Goal: Task Accomplishment & Management: Use online tool/utility

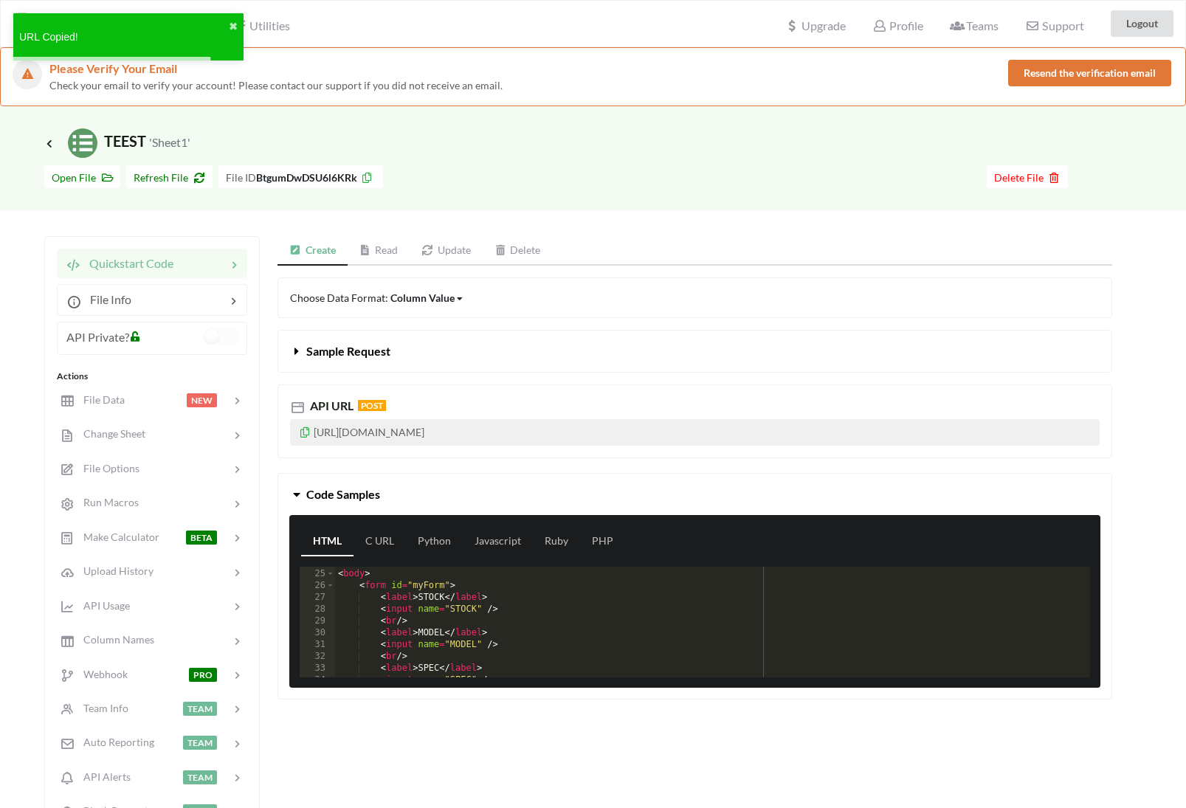
scroll to position [282, 0]
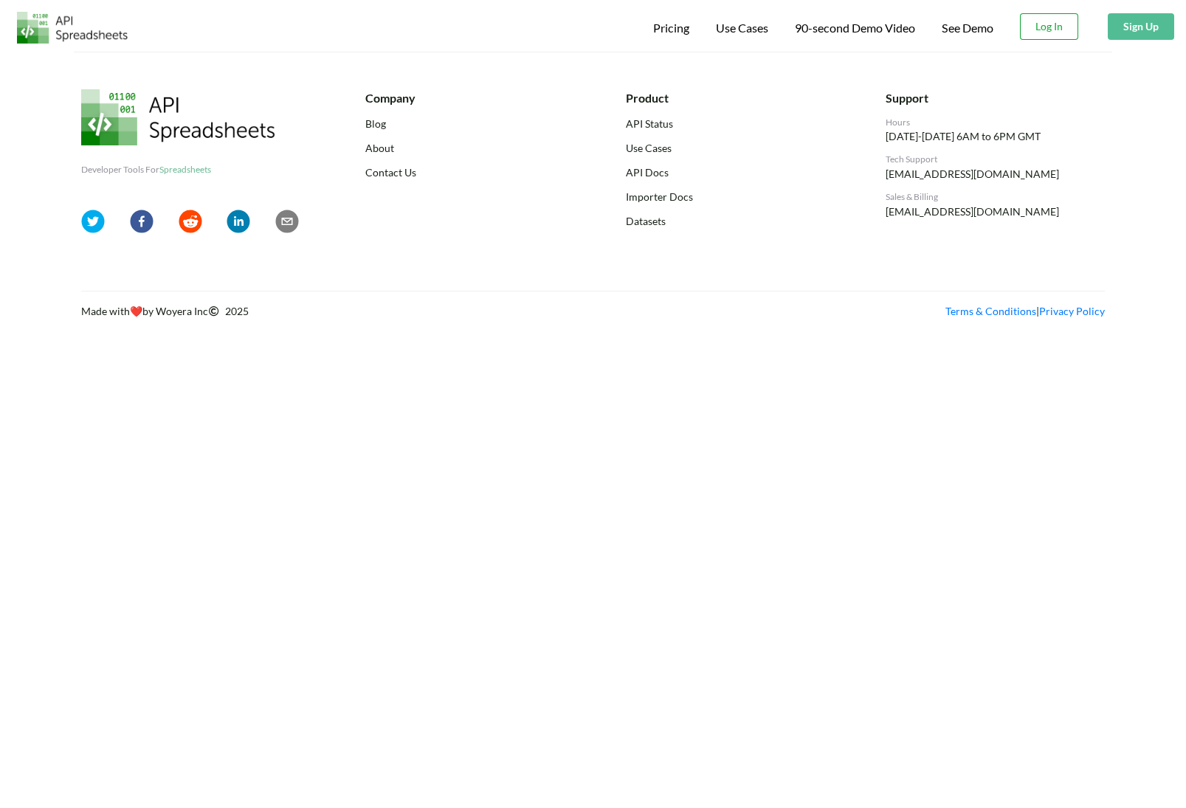
click at [1042, 25] on button "Log In" at bounding box center [1049, 26] width 58 height 27
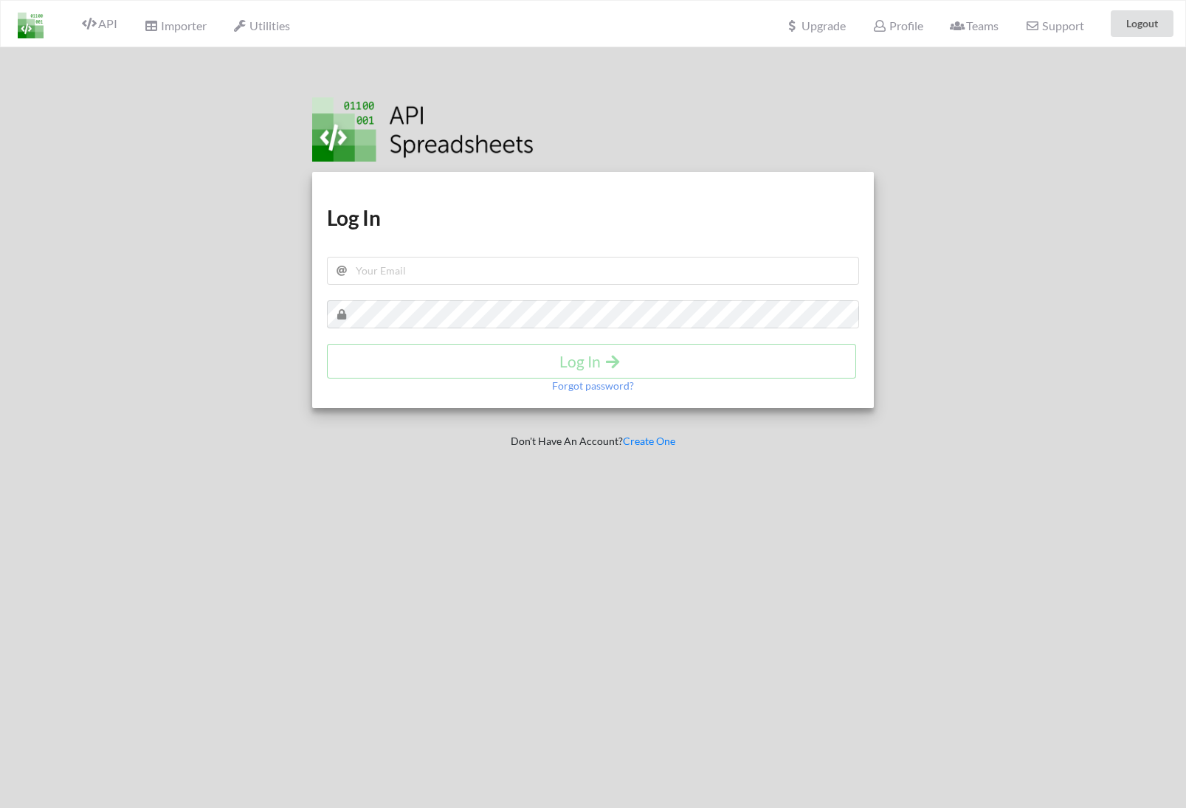
click at [599, 360] on div "Log In" at bounding box center [593, 361] width 532 height 35
click at [584, 285] on div "Download hidden Download hidden Log In Log In Forgot password?" at bounding box center [593, 290] width 562 height 236
click at [569, 273] on input "text" at bounding box center [593, 271] width 532 height 28
type input "samsmith1749@gmail.com"
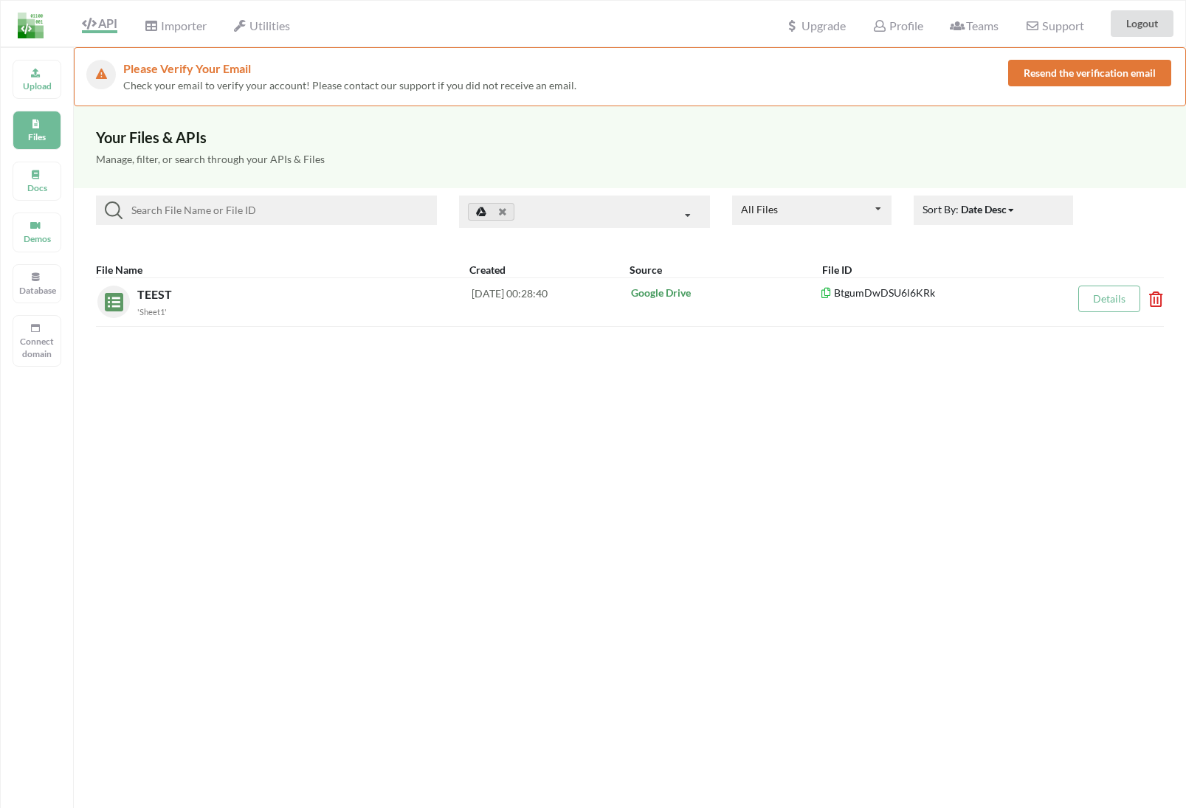
click at [1074, 77] on button "Resend the verification email" at bounding box center [1089, 73] width 163 height 27
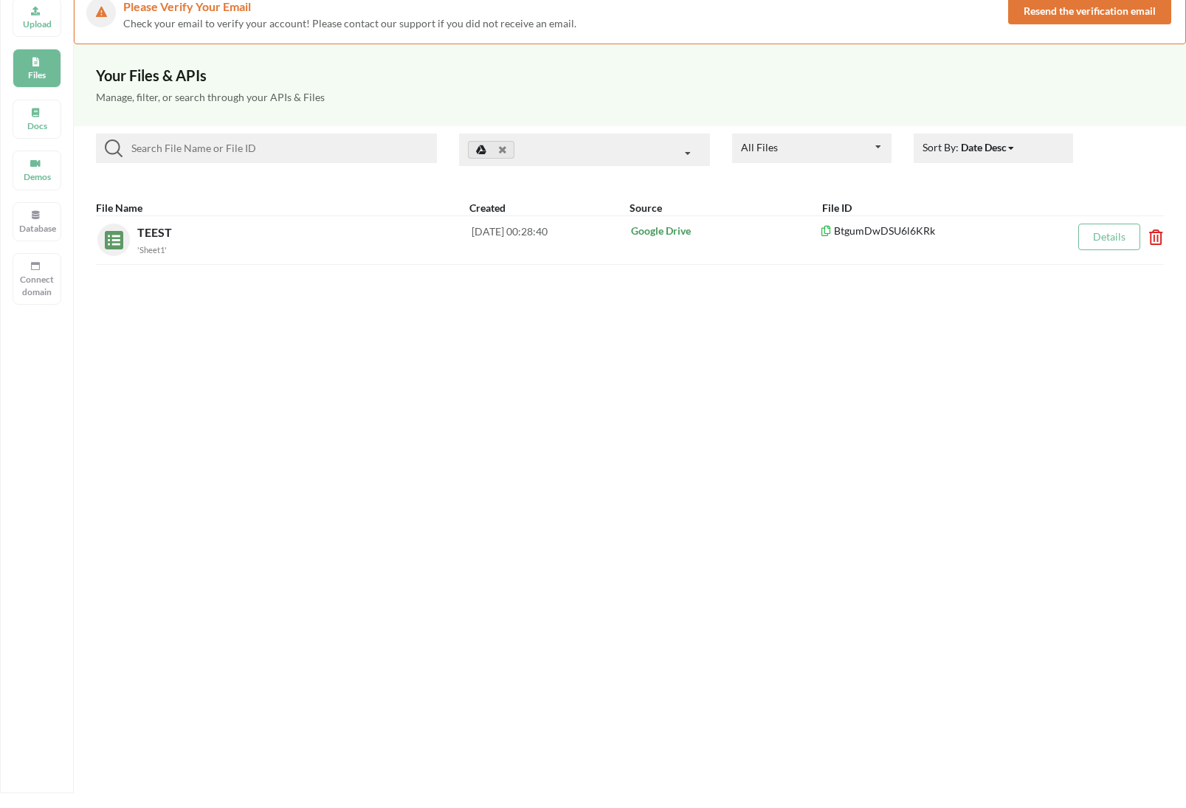
scroll to position [81, 0]
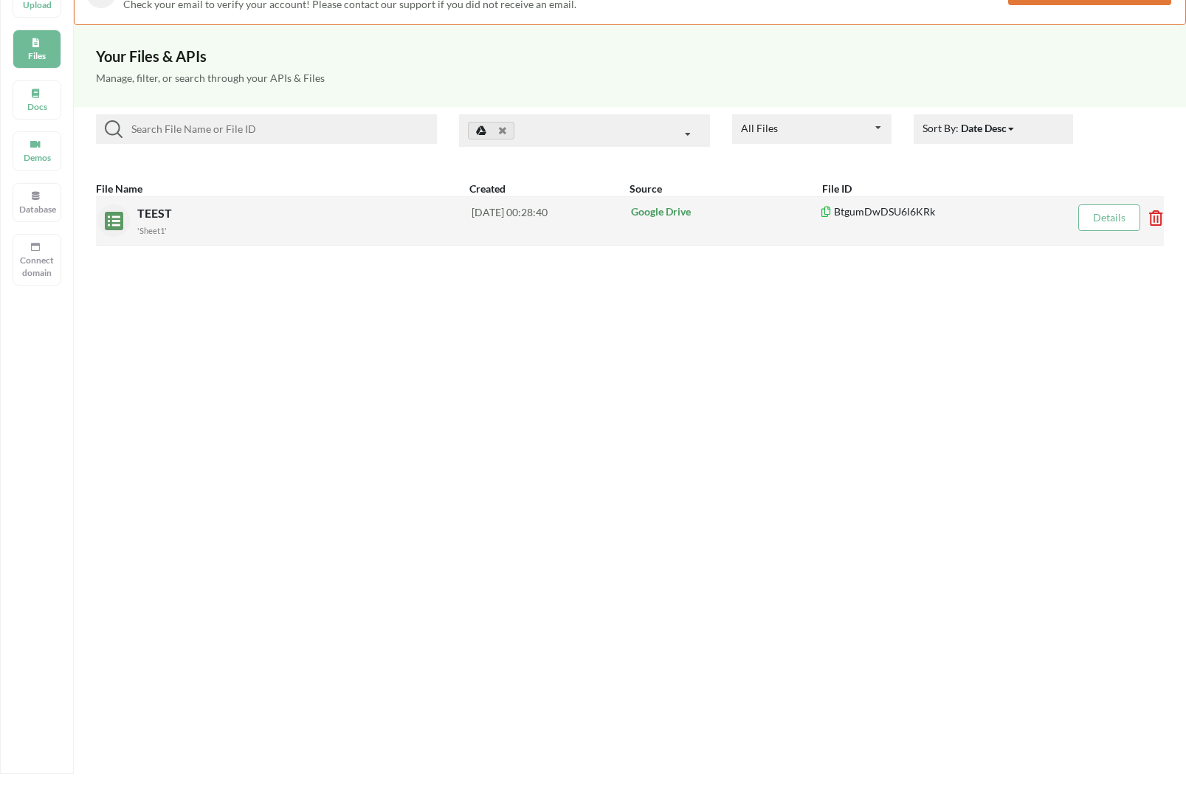
click at [820, 210] on icon at bounding box center [825, 209] width 13 height 10
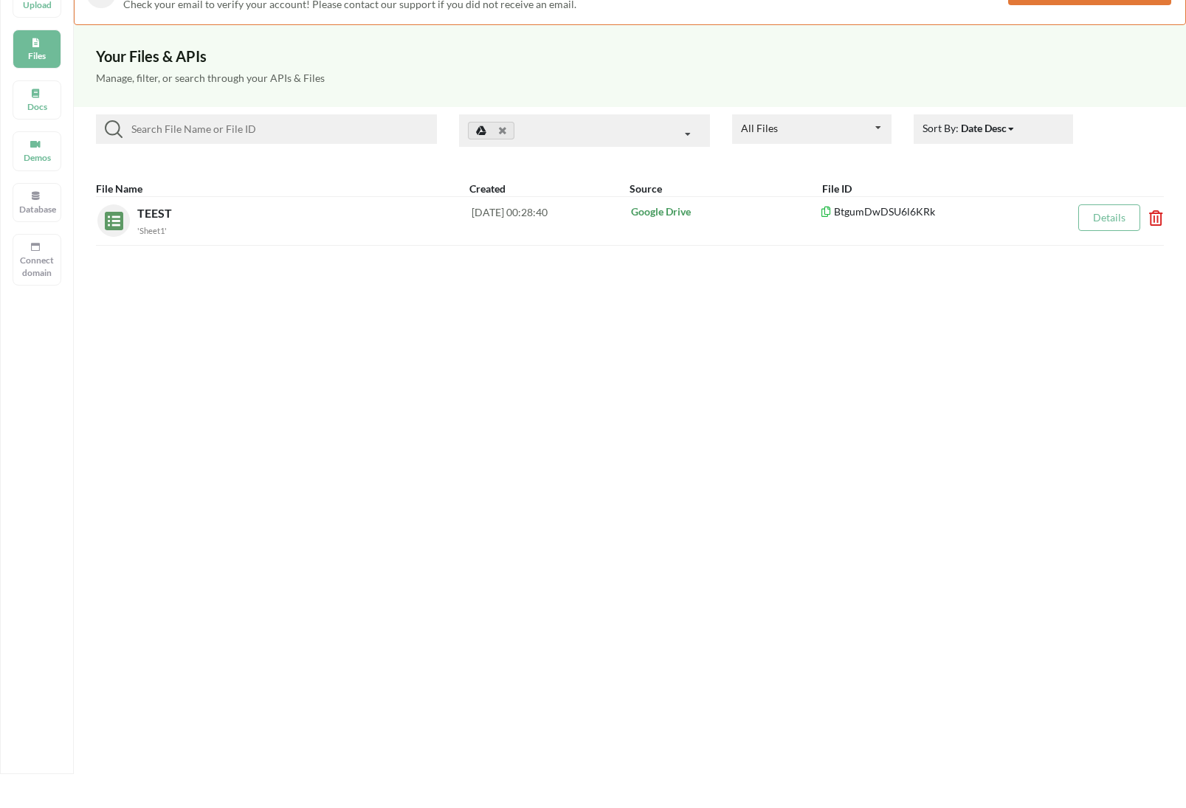
scroll to position [0, 0]
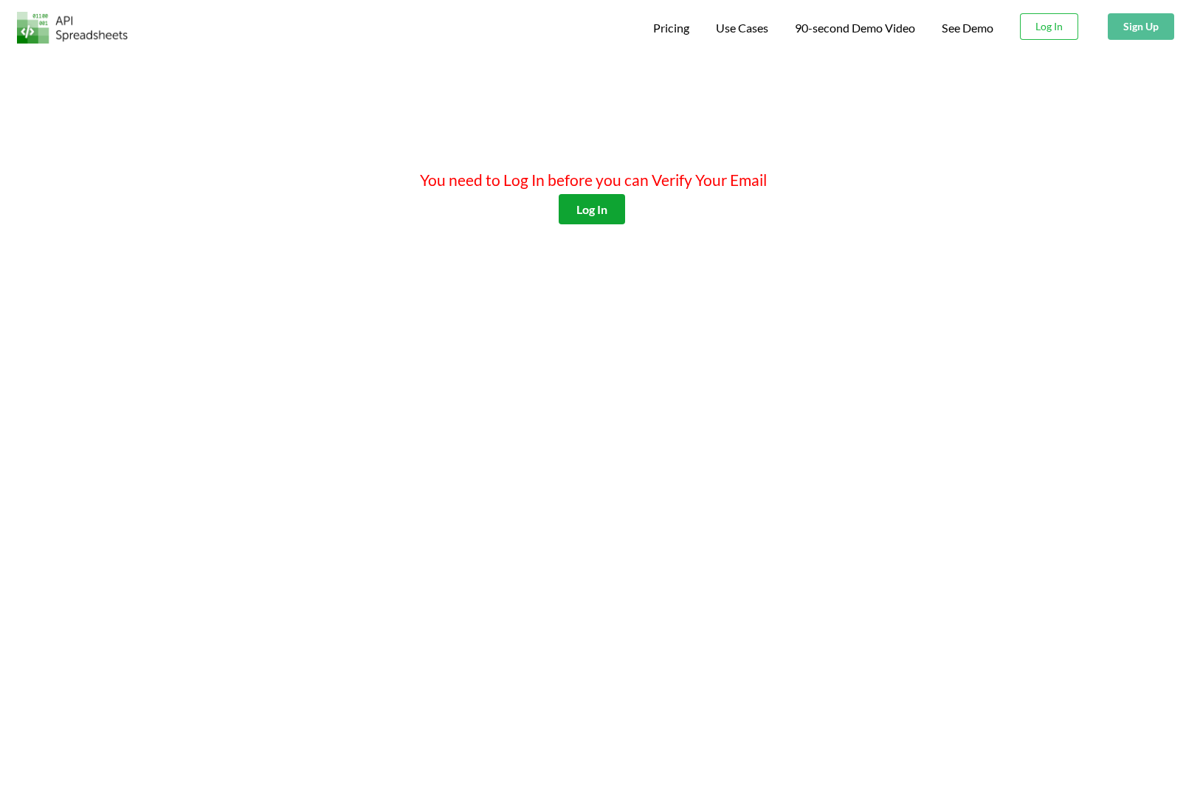
click at [619, 210] on button "Log In" at bounding box center [592, 209] width 66 height 30
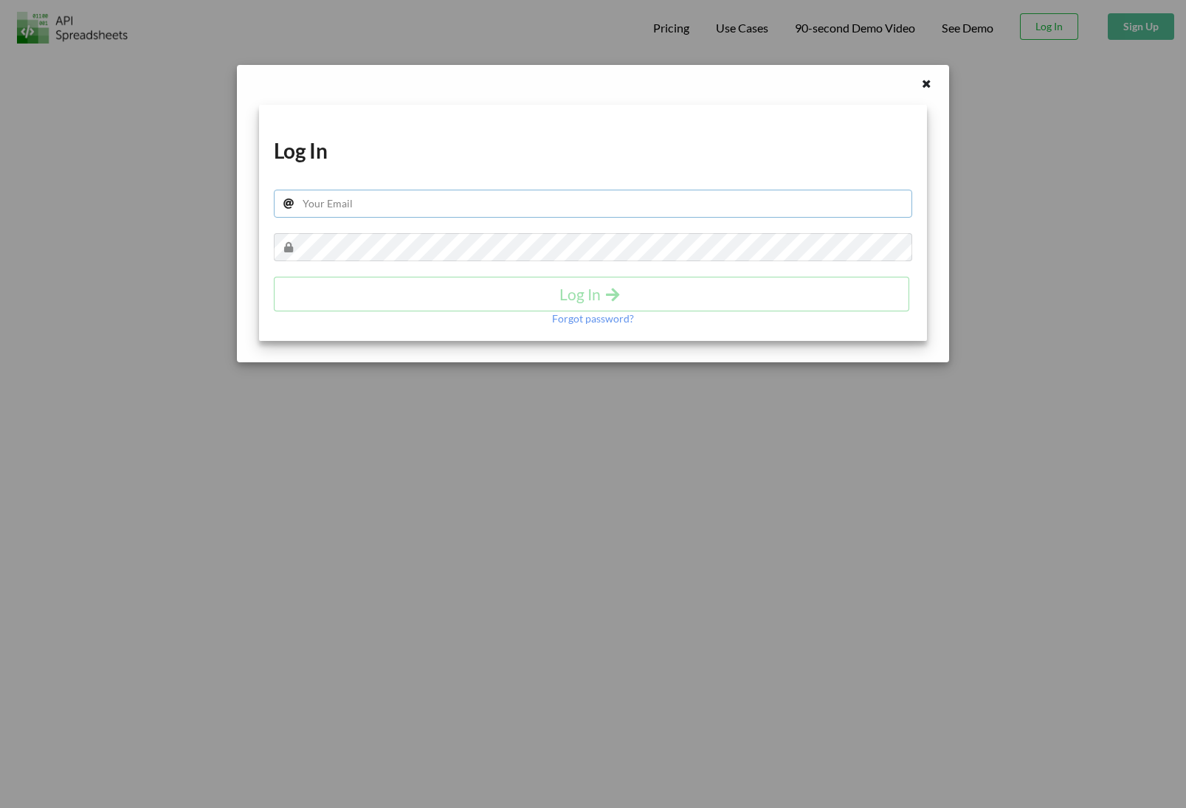
click at [615, 215] on input "text" at bounding box center [593, 204] width 638 height 28
type input "samsmith1749@gmail.com"
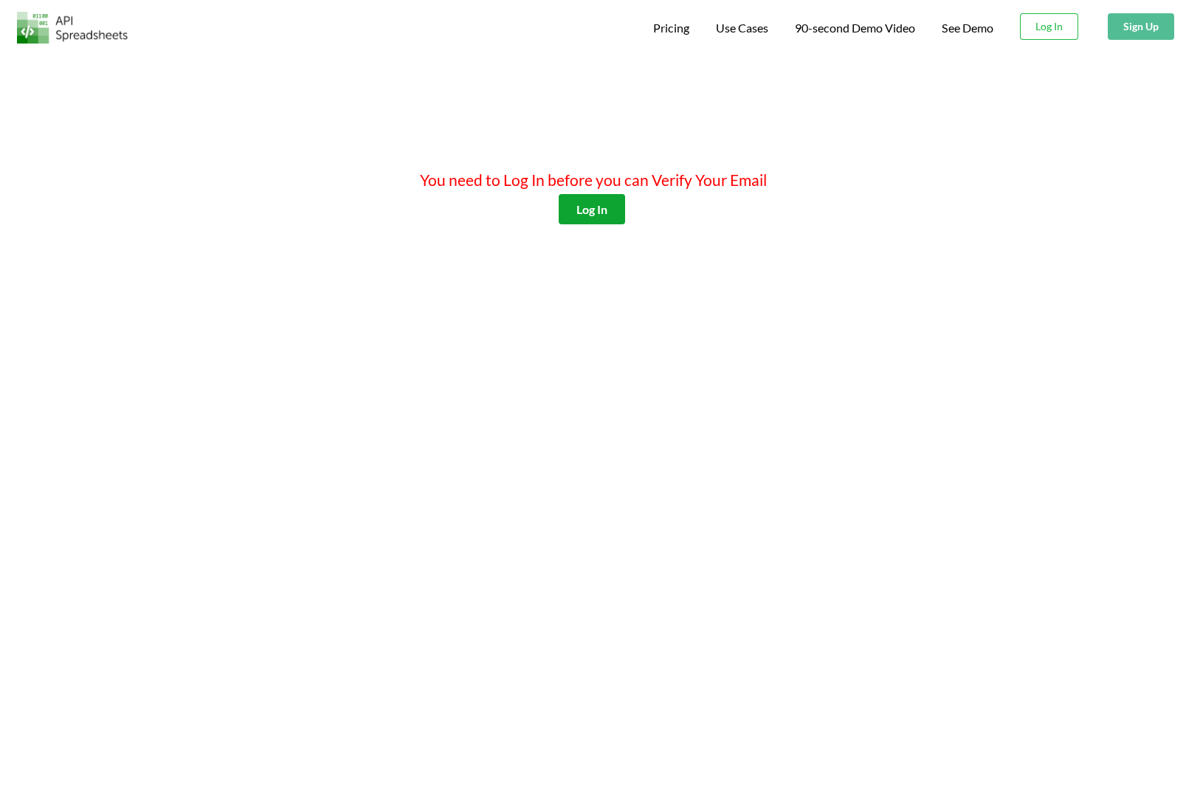
click at [604, 203] on button "Log In" at bounding box center [592, 209] width 66 height 30
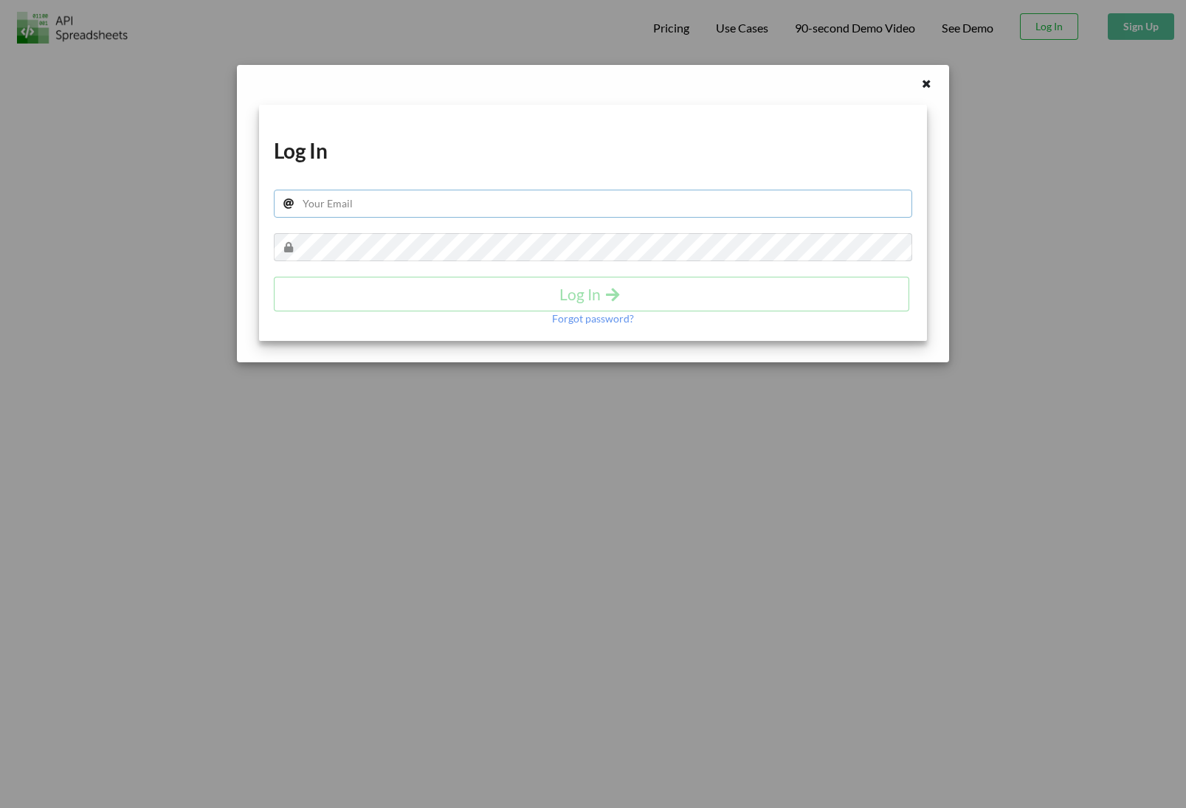
click at [643, 206] on input "text" at bounding box center [593, 204] width 638 height 28
type input "samsmith1749@gmail.com"
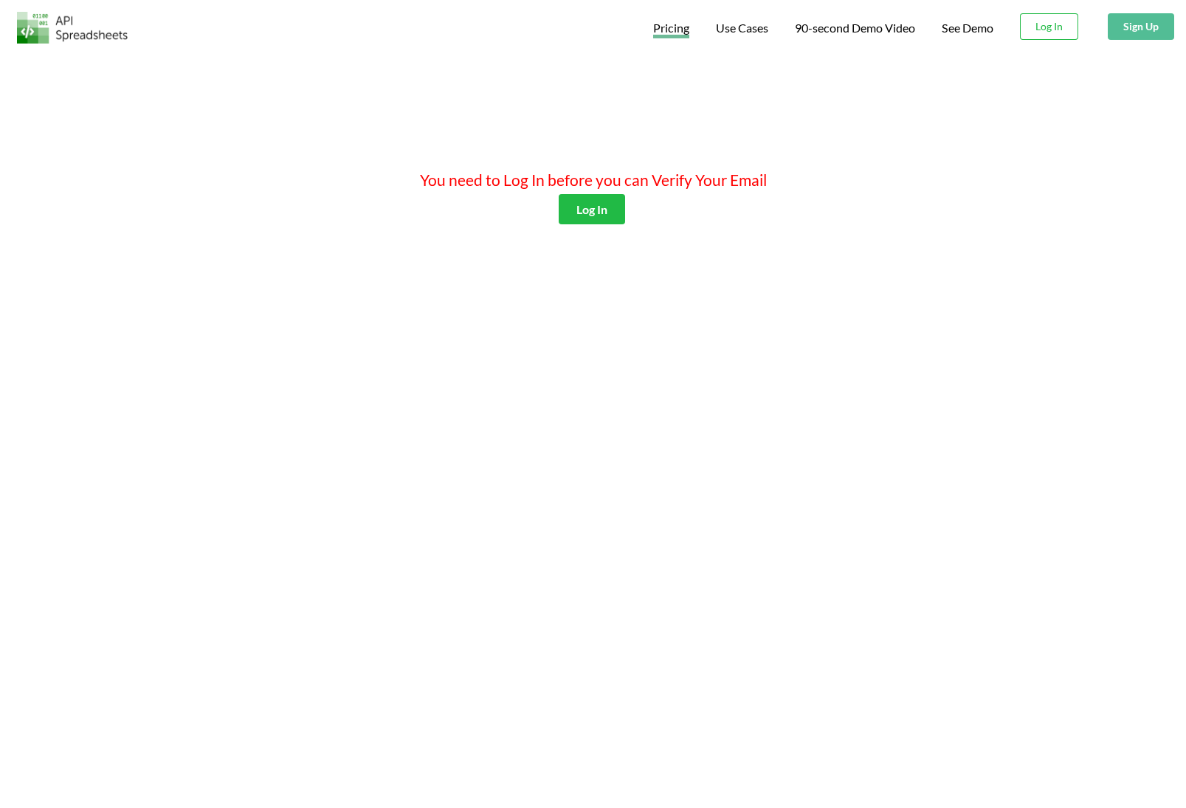
click at [680, 27] on span "Pricing" at bounding box center [671, 30] width 36 height 18
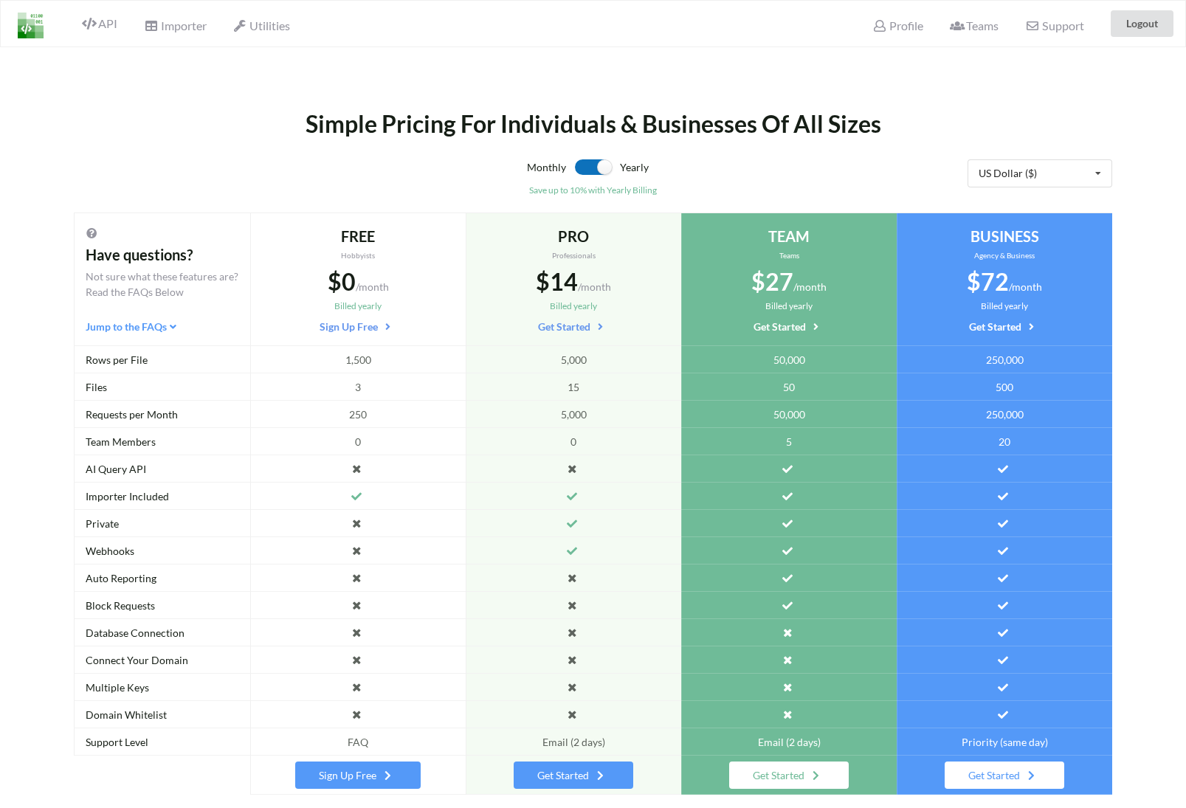
click at [579, 167] on label at bounding box center [593, 166] width 36 height 15
click at [582, 168] on label at bounding box center [593, 166] width 36 height 15
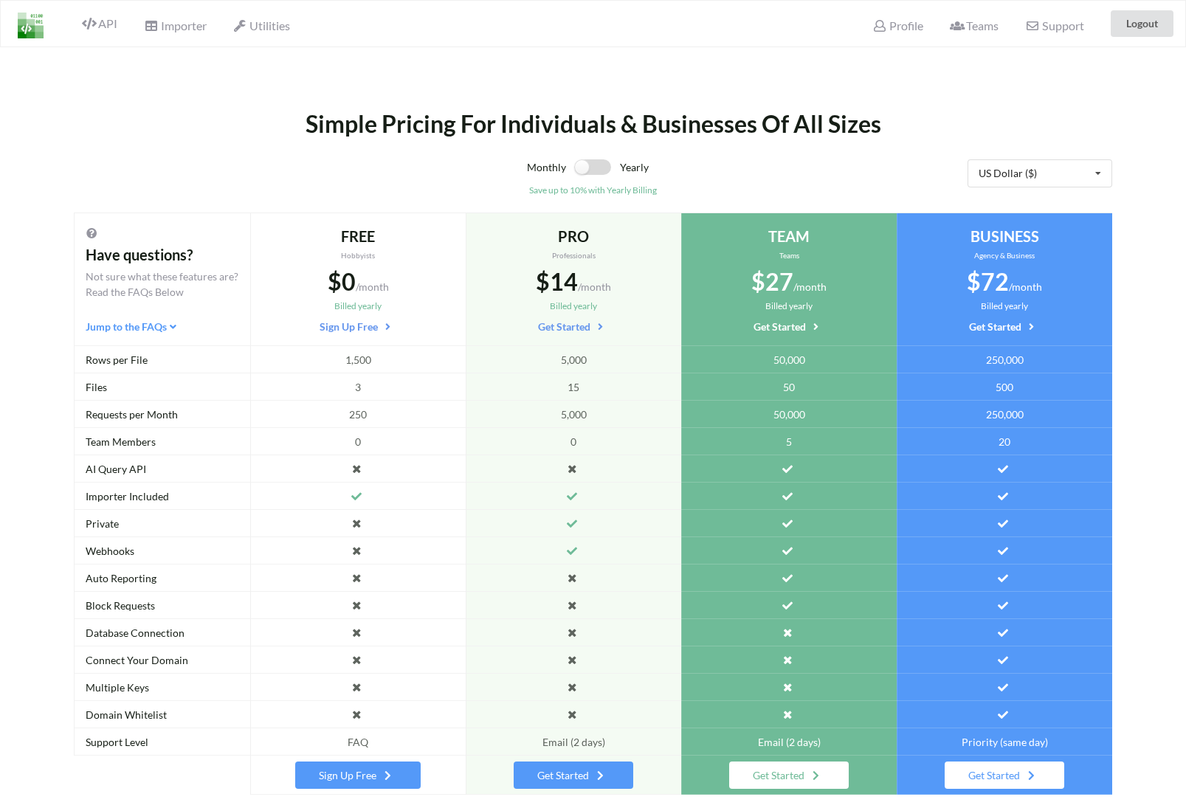
checkbox input "false"
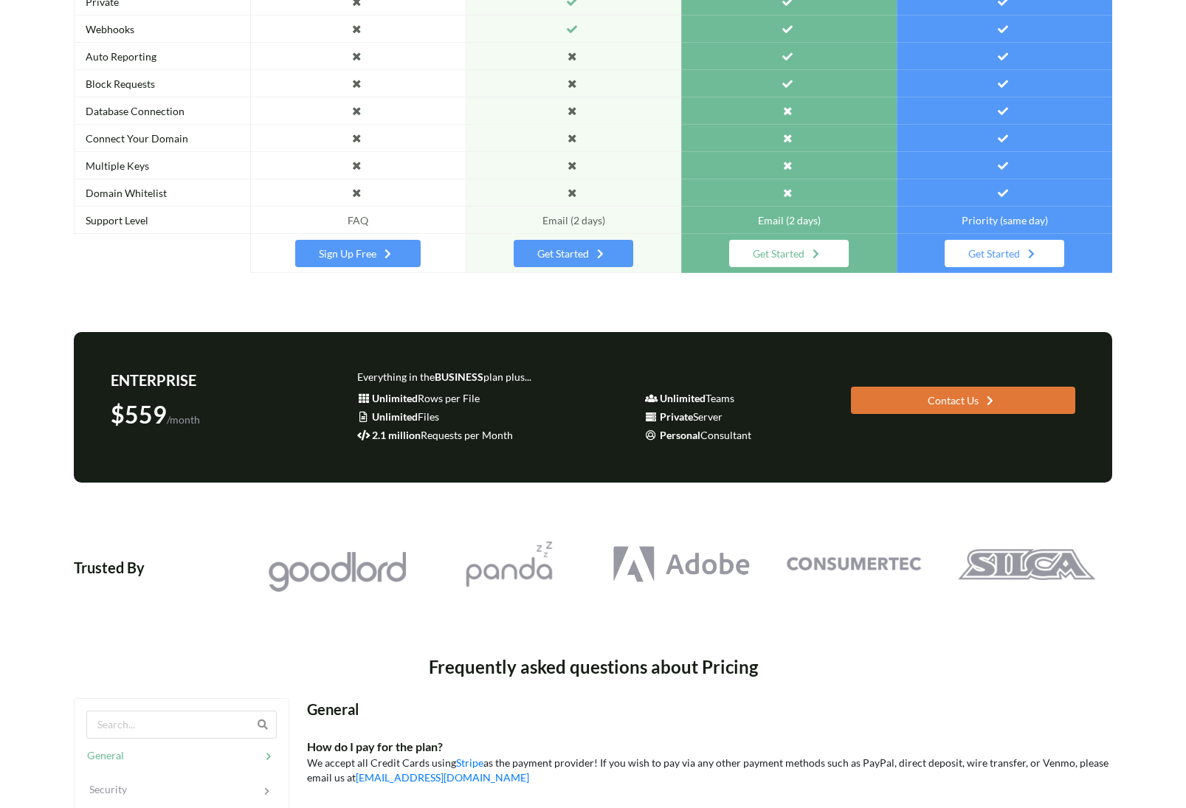
scroll to position [785, 0]
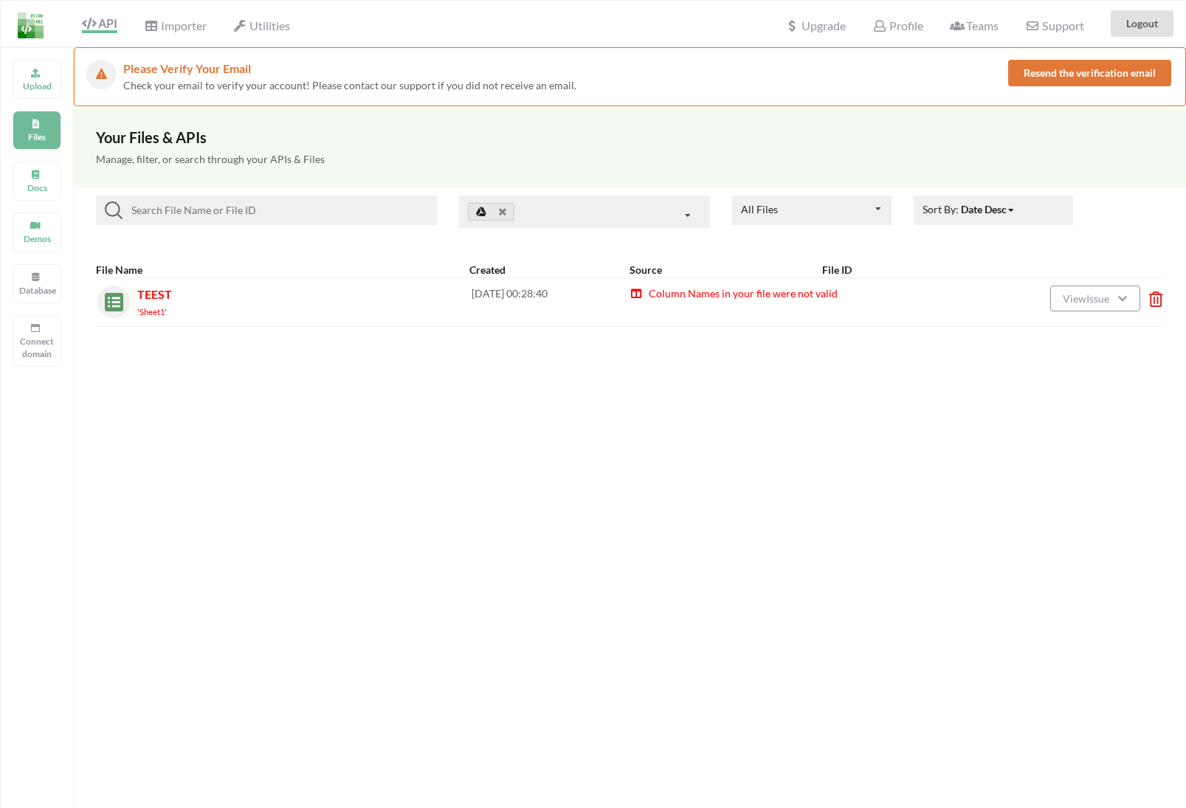
click at [1057, 80] on button "Resend the verification email" at bounding box center [1089, 73] width 163 height 27
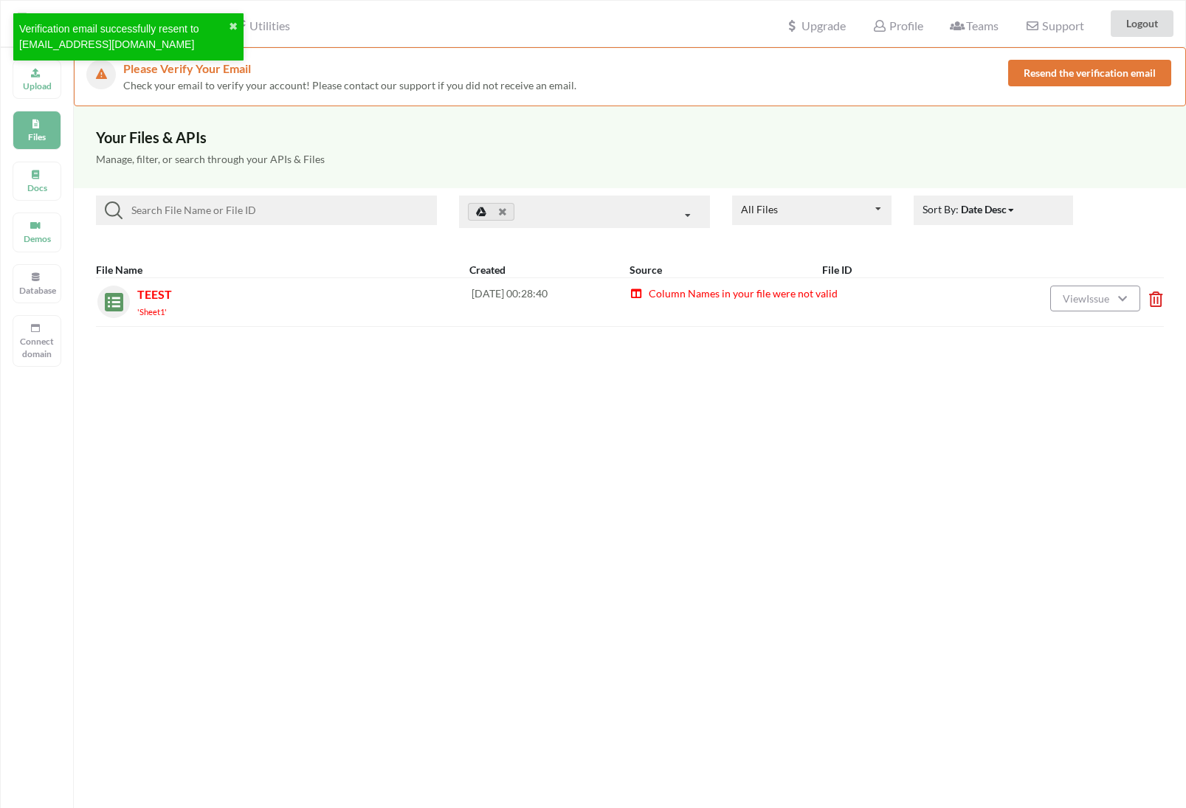
click at [154, 315] on small "'Sheet1'" at bounding box center [152, 312] width 30 height 10
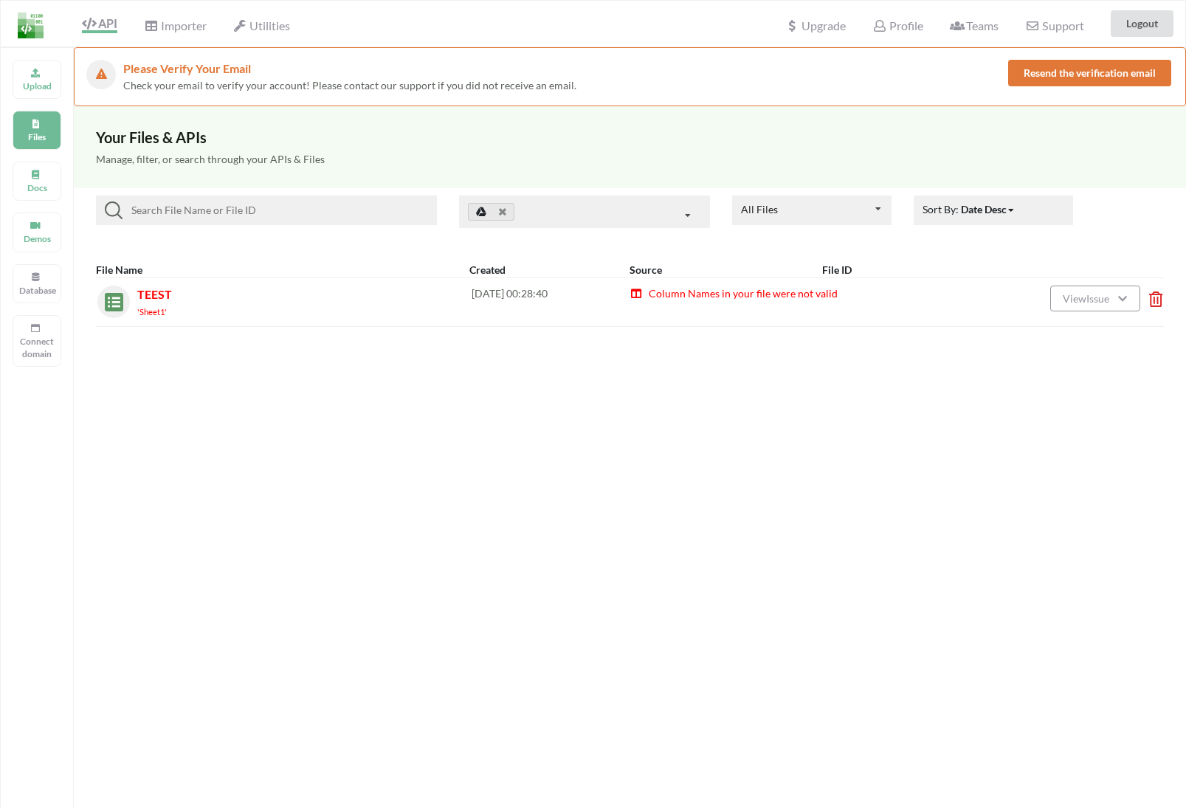
click at [106, 303] on img at bounding box center [110, 299] width 26 height 26
click at [1084, 305] on button "View Issue" at bounding box center [1095, 299] width 90 height 26
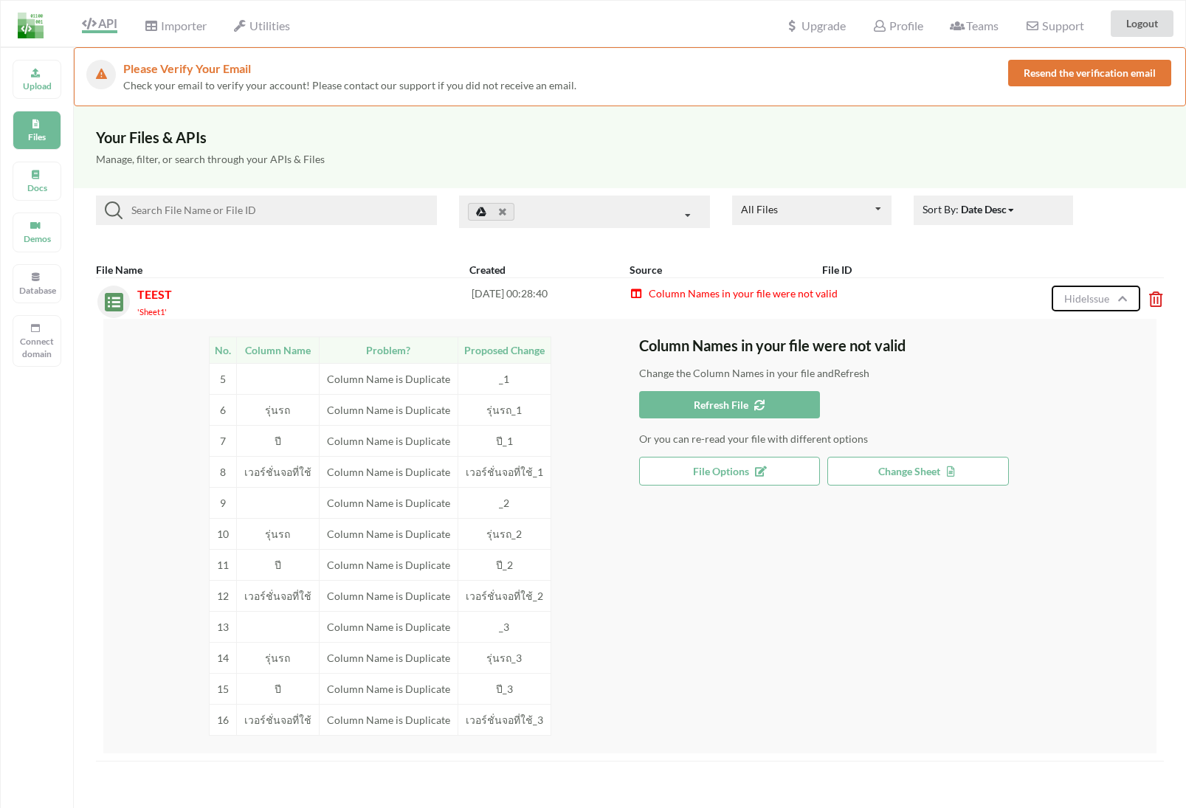
scroll to position [44, 0]
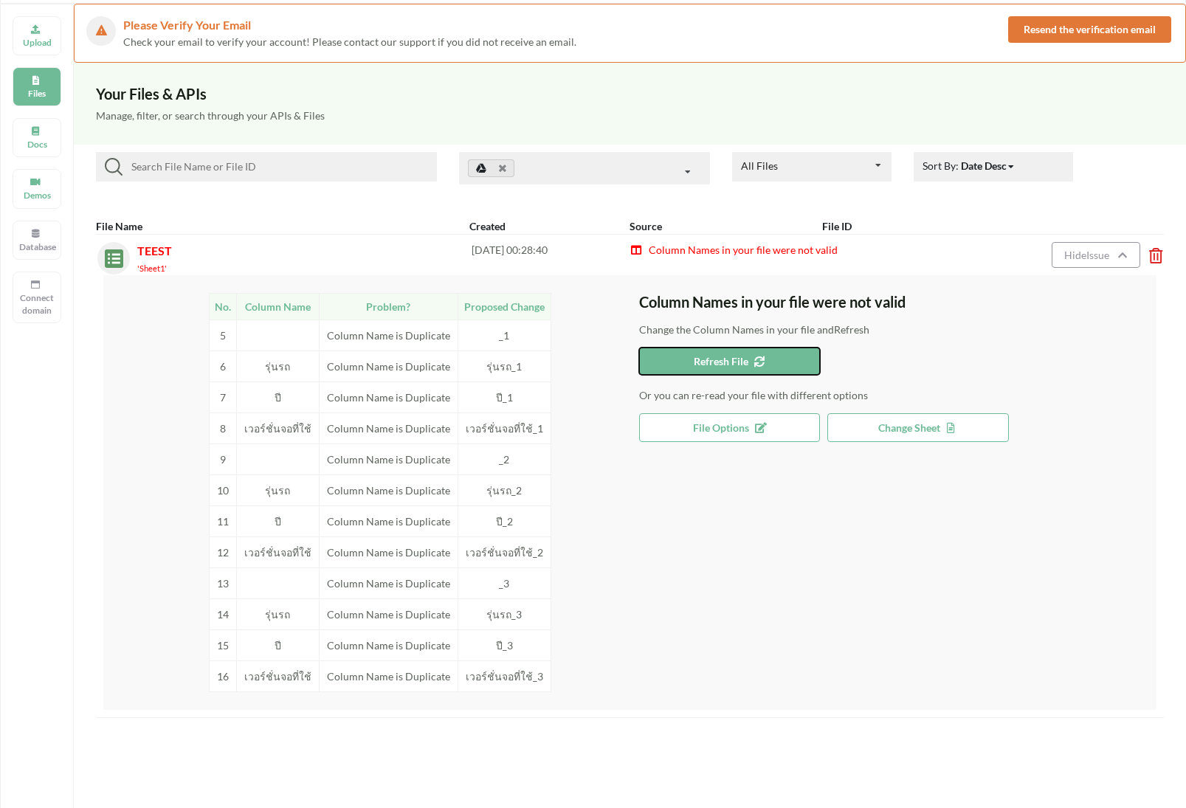
click at [688, 362] on button "Refresh File" at bounding box center [730, 361] width 182 height 27
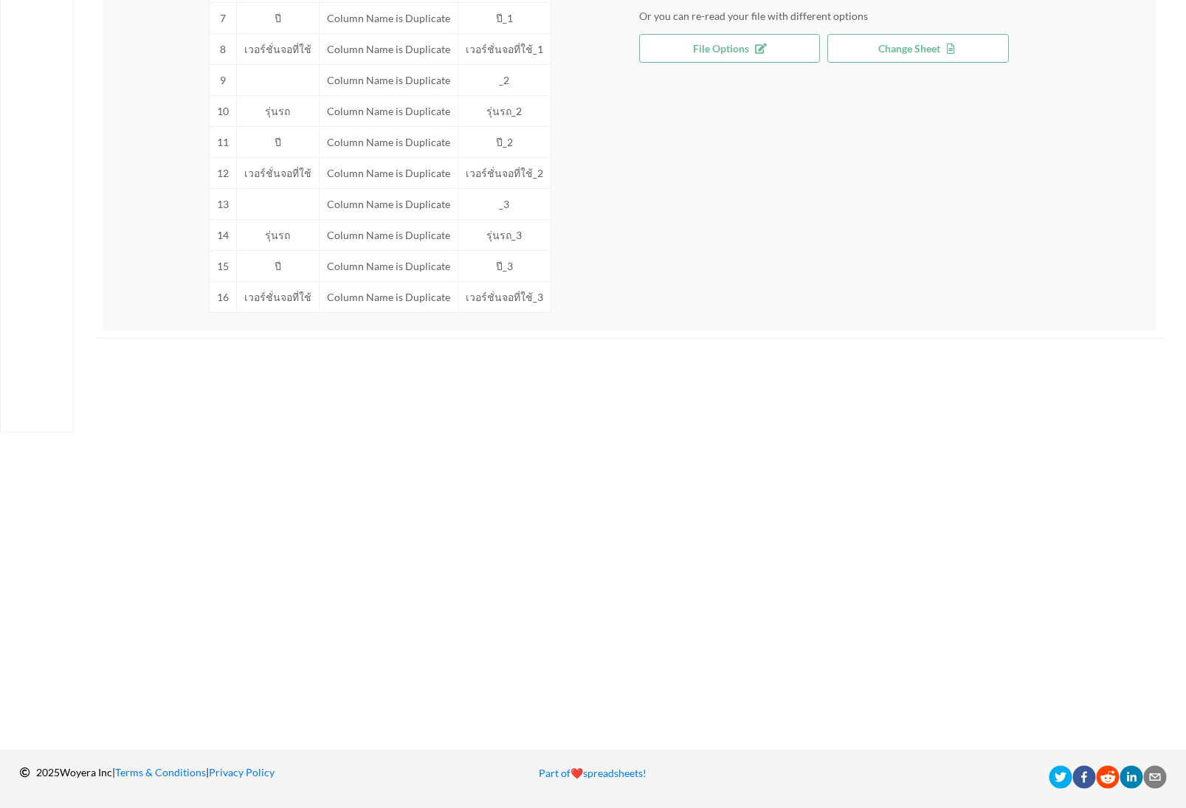
scroll to position [30, 0]
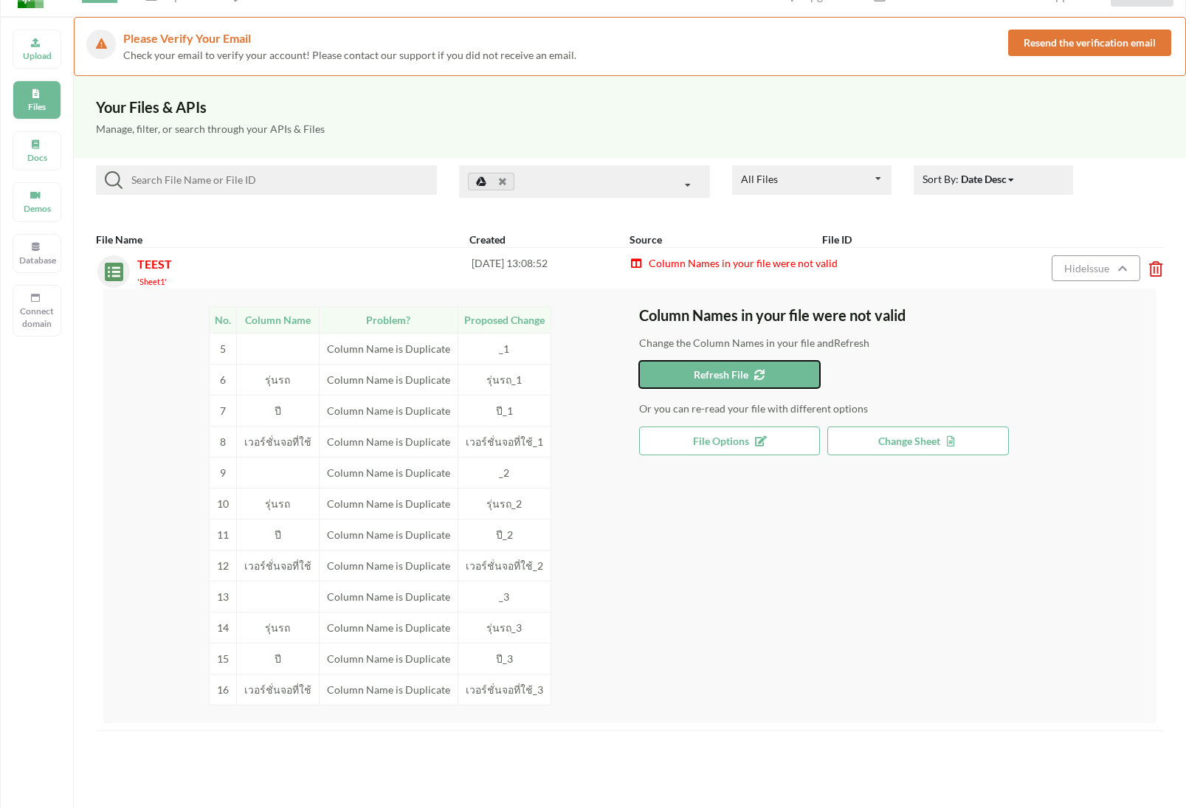
click at [791, 362] on button "Refresh File" at bounding box center [730, 374] width 182 height 27
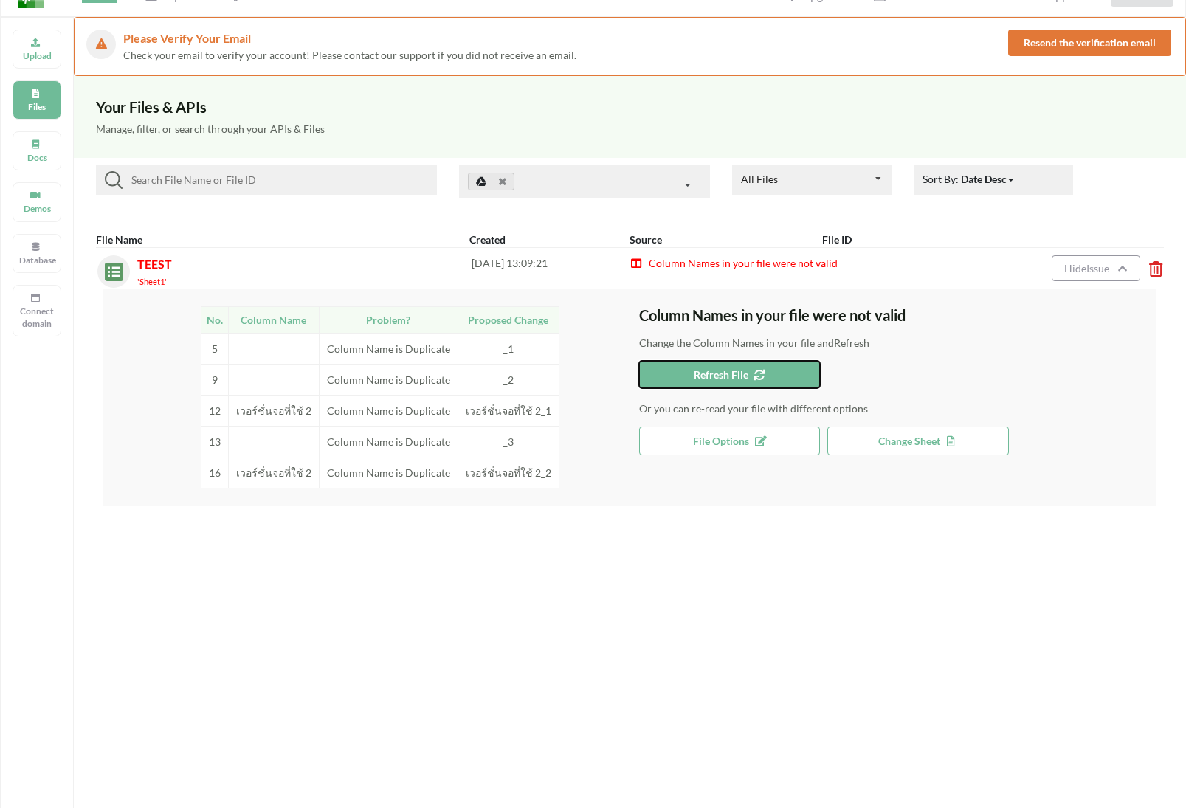
click at [788, 369] on button "Refresh File" at bounding box center [730, 374] width 182 height 27
click at [731, 377] on span "Refresh File" at bounding box center [730, 374] width 72 height 13
click at [785, 363] on button "Refresh File" at bounding box center [730, 374] width 182 height 27
click at [779, 385] on button "Refresh File" at bounding box center [730, 374] width 182 height 27
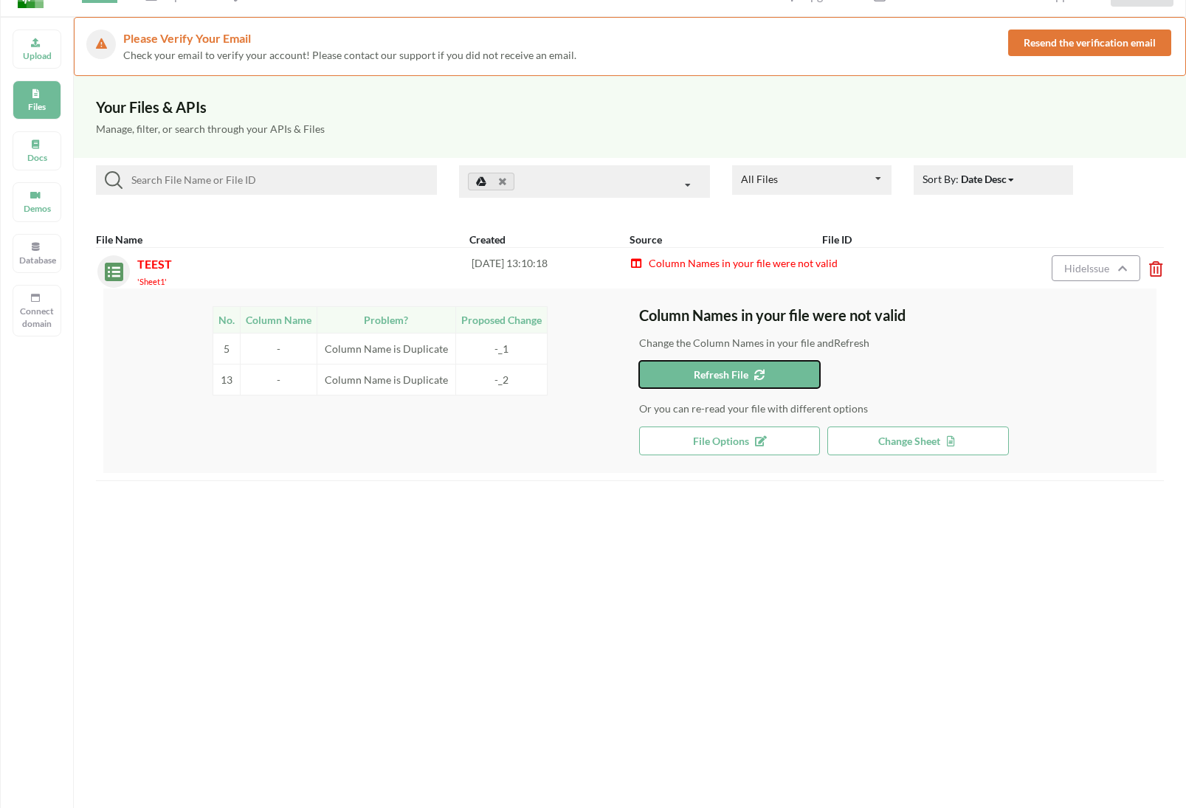
click at [779, 385] on button "Refresh File" at bounding box center [730, 374] width 182 height 27
click at [698, 389] on div "Column Names in your file were not valid Change the Column Names in your file a…" at bounding box center [898, 380] width 518 height 149
click at [714, 381] on button "Refresh File" at bounding box center [730, 374] width 182 height 27
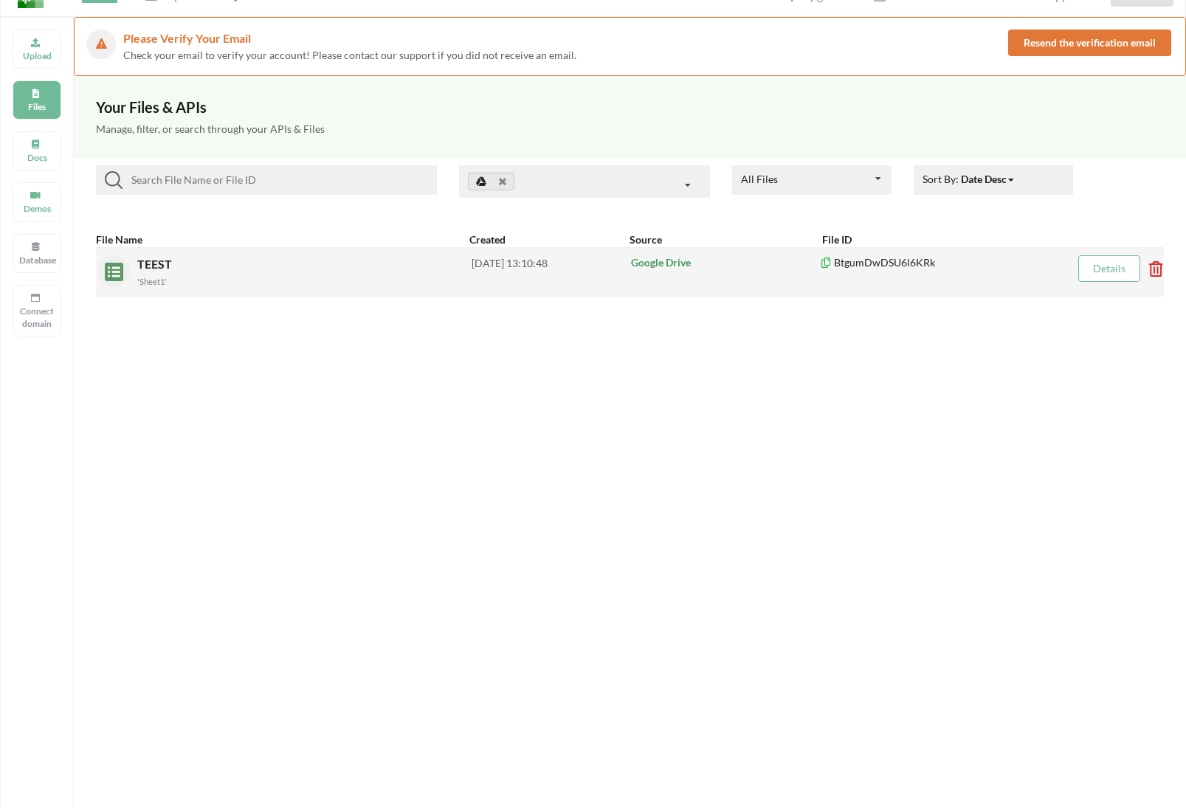
scroll to position [0, 0]
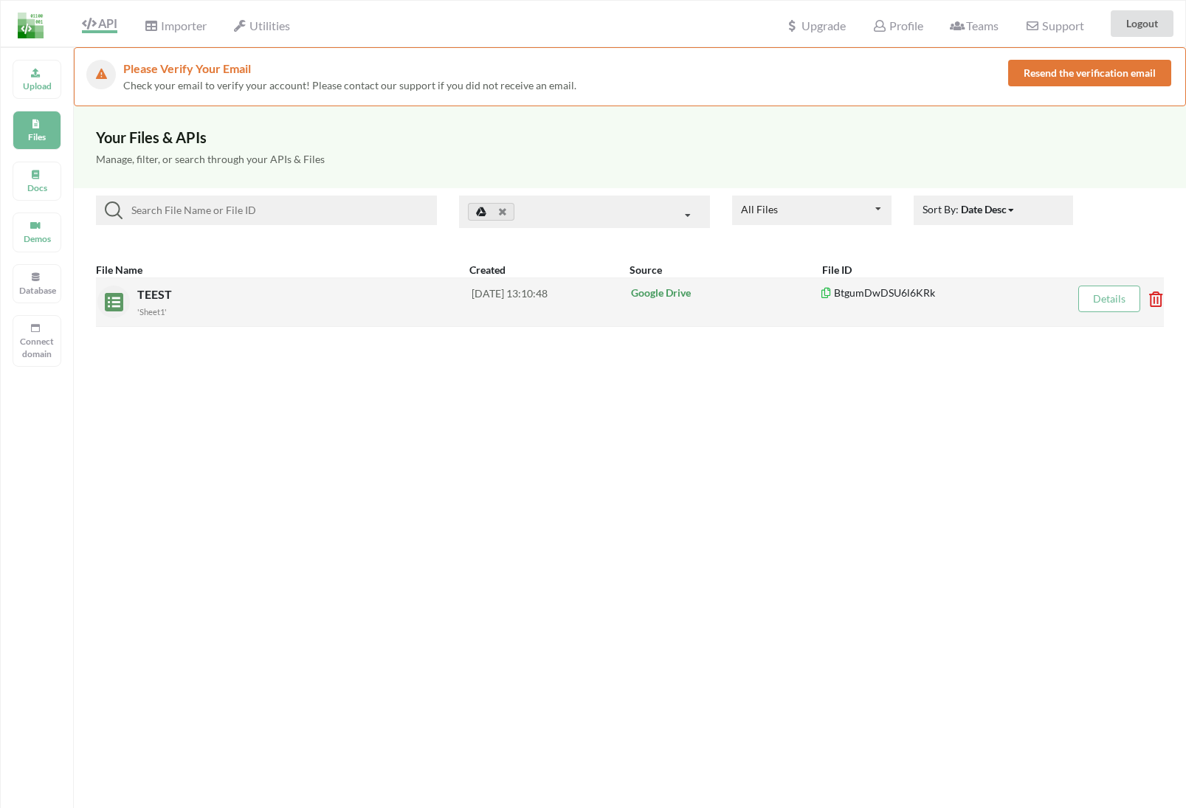
click at [776, 291] on p "Google Drive" at bounding box center [725, 293] width 188 height 15
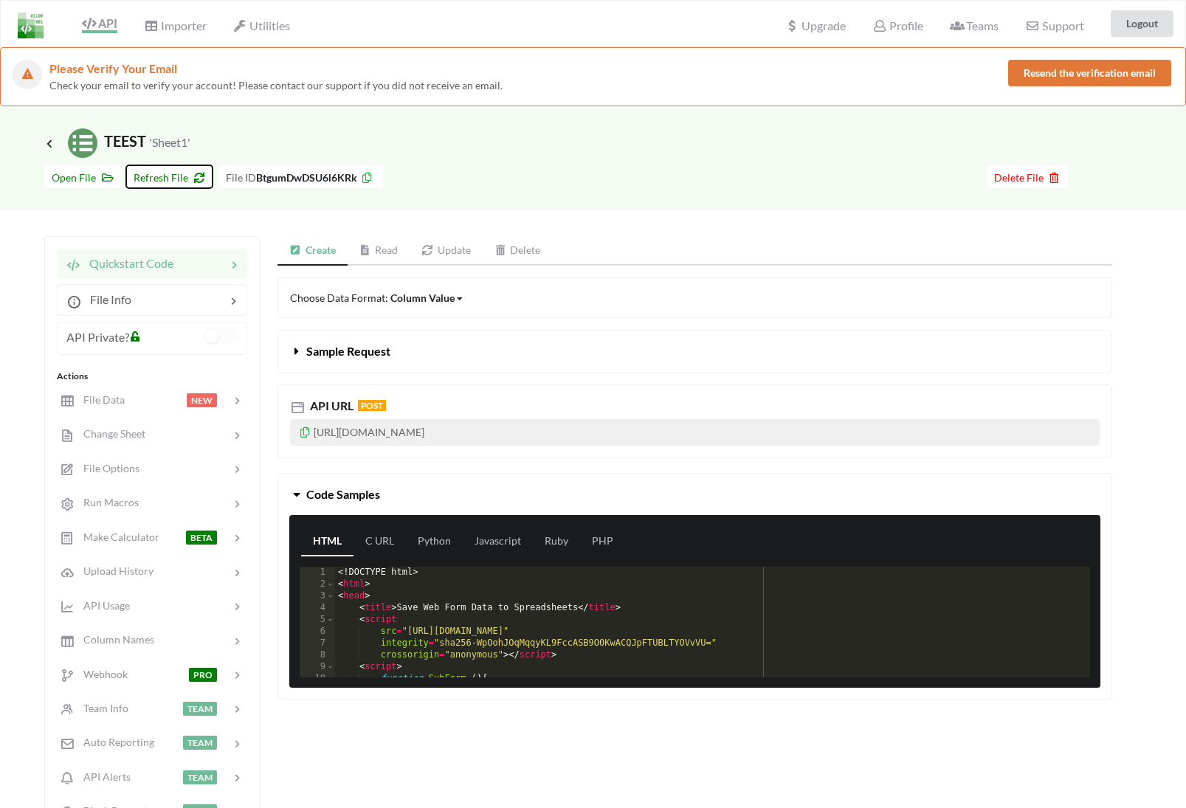
click at [165, 171] on span "Refresh File" at bounding box center [170, 177] width 72 height 13
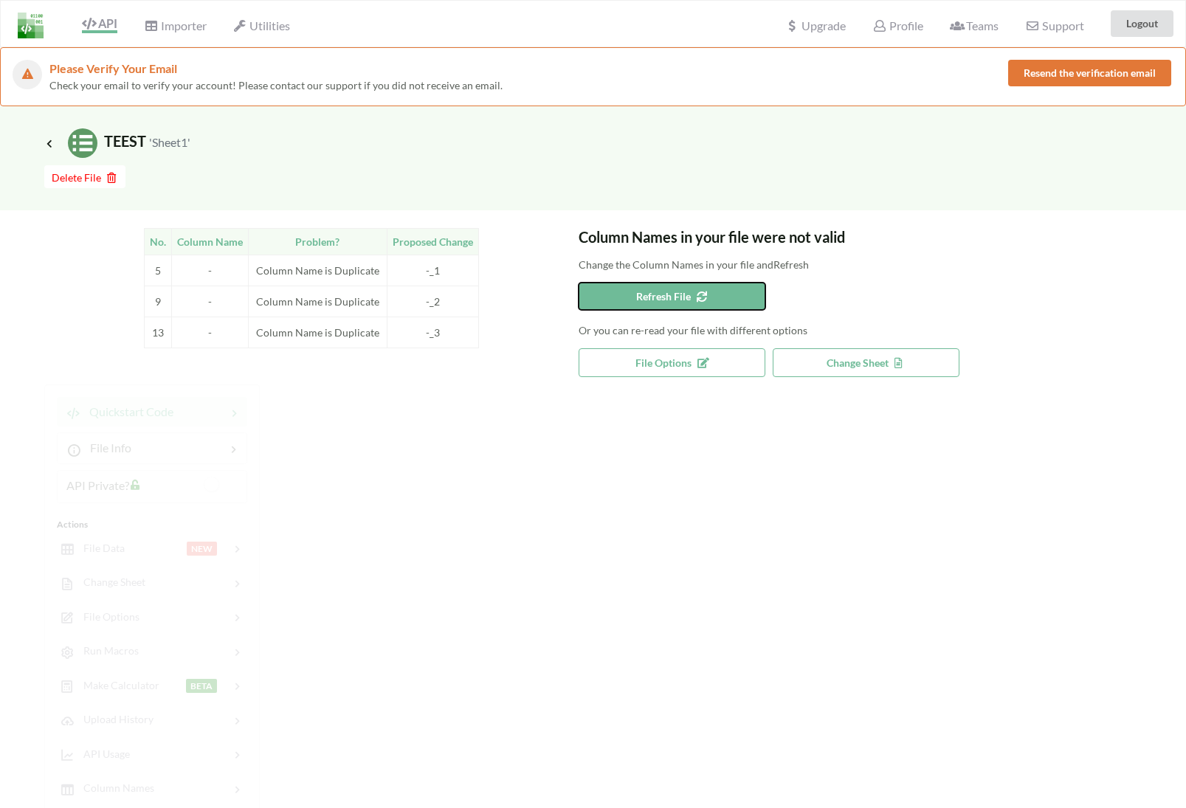
click at [660, 297] on span "Refresh File" at bounding box center [672, 296] width 72 height 13
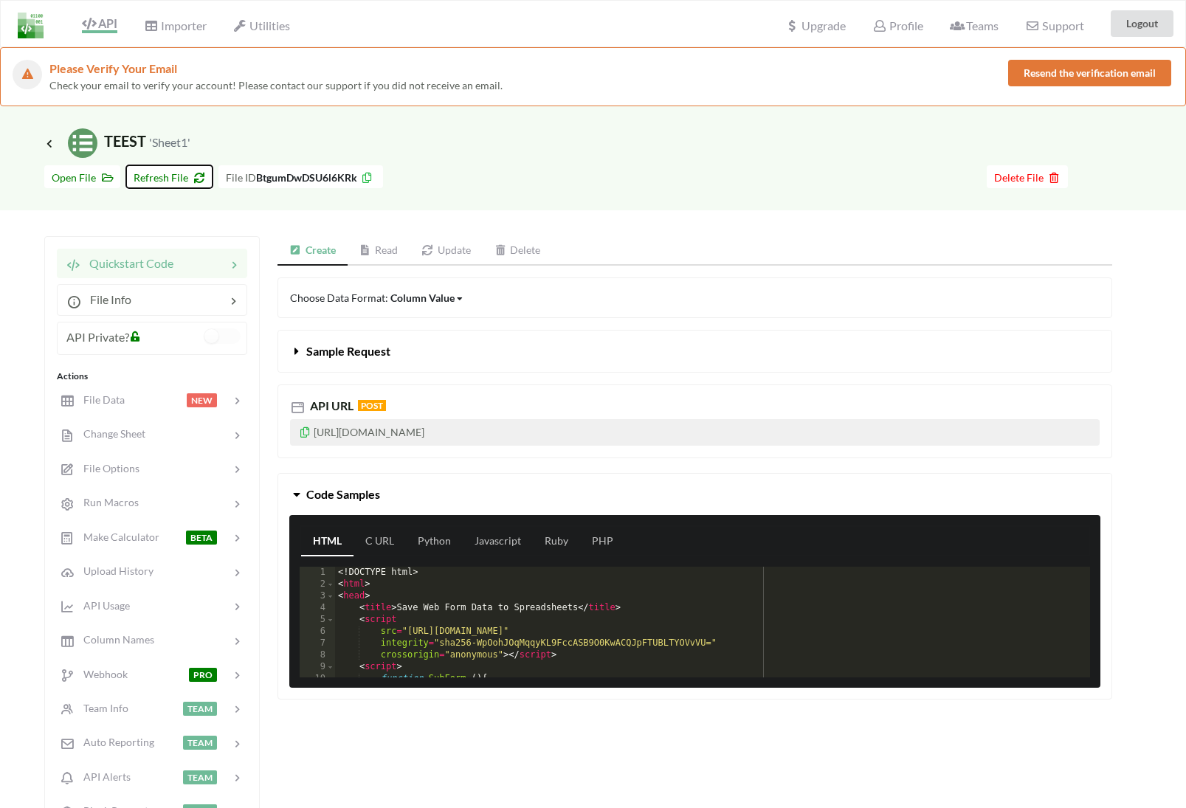
click at [179, 174] on span "Refresh File" at bounding box center [170, 177] width 72 height 13
